Goal: Find specific page/section: Find specific page/section

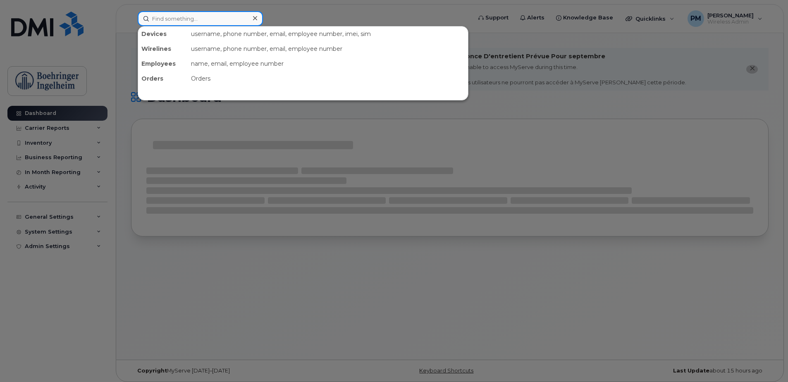
drag, startPoint x: 0, startPoint y: 0, endPoint x: 181, endPoint y: 12, distance: 181.5
click at [181, 12] on input at bounding box center [200, 18] width 125 height 15
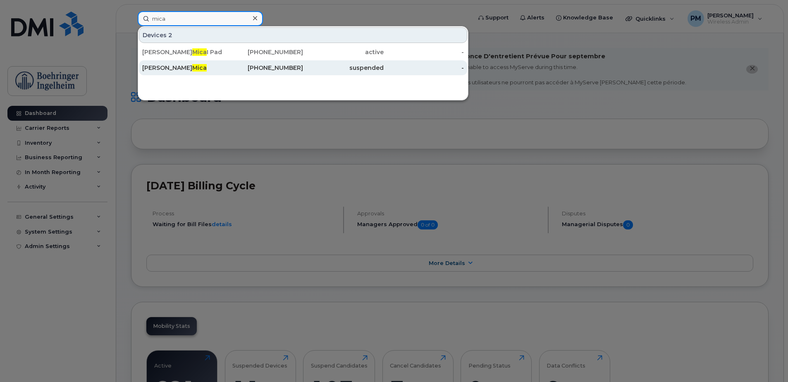
type input "mica"
click at [177, 65] on div "[PERSON_NAME]" at bounding box center [182, 68] width 81 height 8
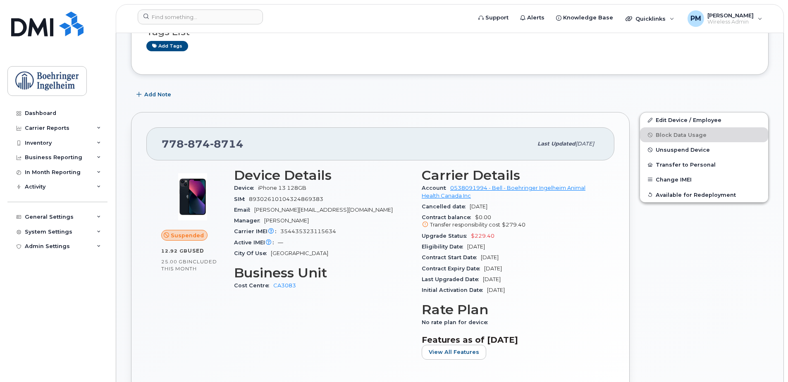
scroll to position [197, 0]
